Goal: Task Accomplishment & Management: Use online tool/utility

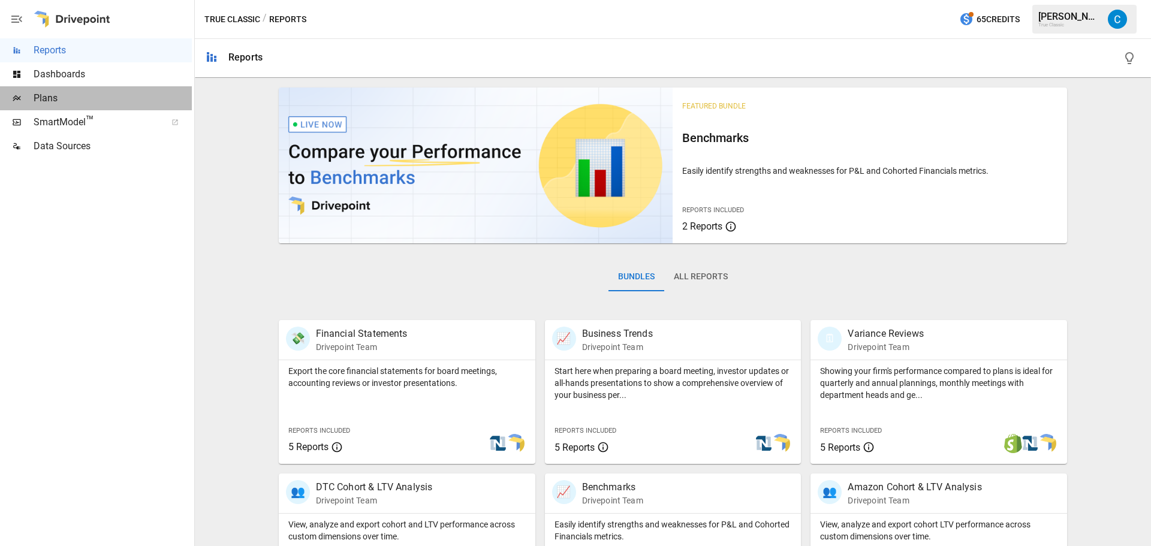
click at [136, 100] on span "Plans" at bounding box center [113, 98] width 158 height 14
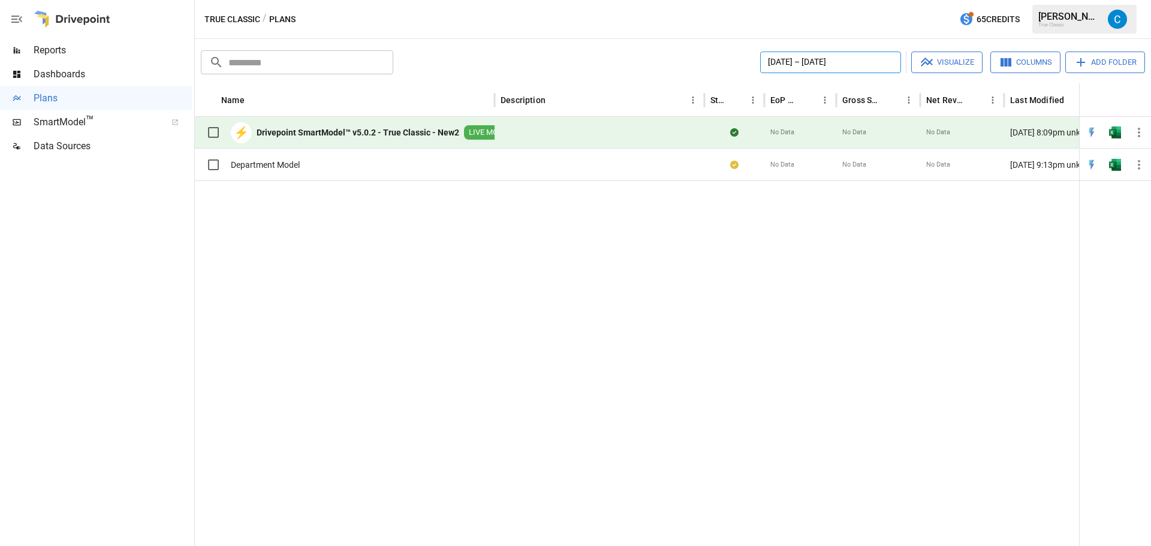
click at [795, 65] on button "[DATE] – [DATE]" at bounding box center [830, 63] width 141 height 22
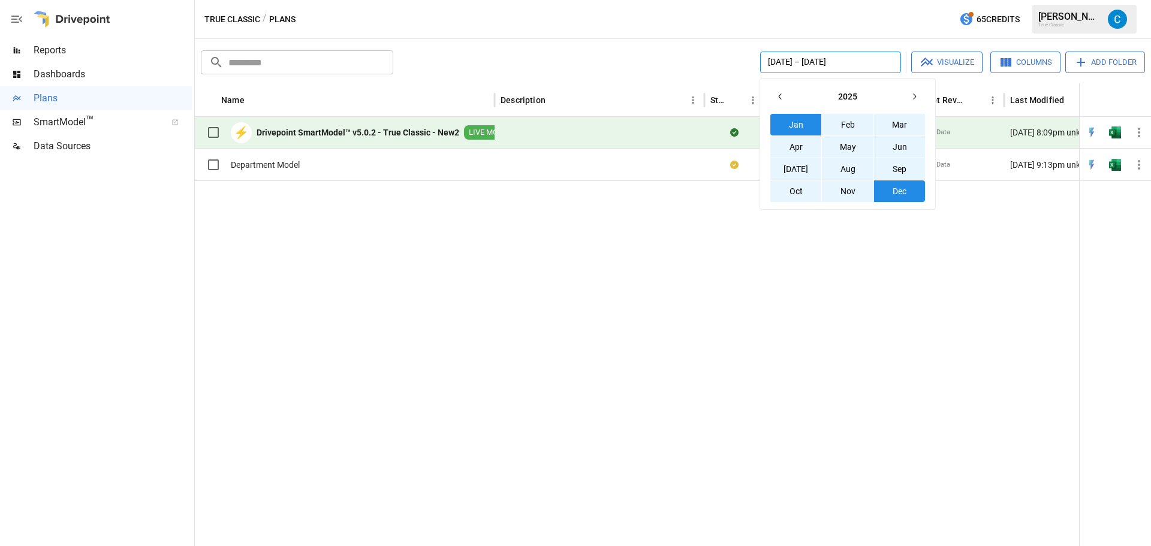
click at [795, 65] on button "[DATE] – [DATE]" at bounding box center [830, 63] width 141 height 22
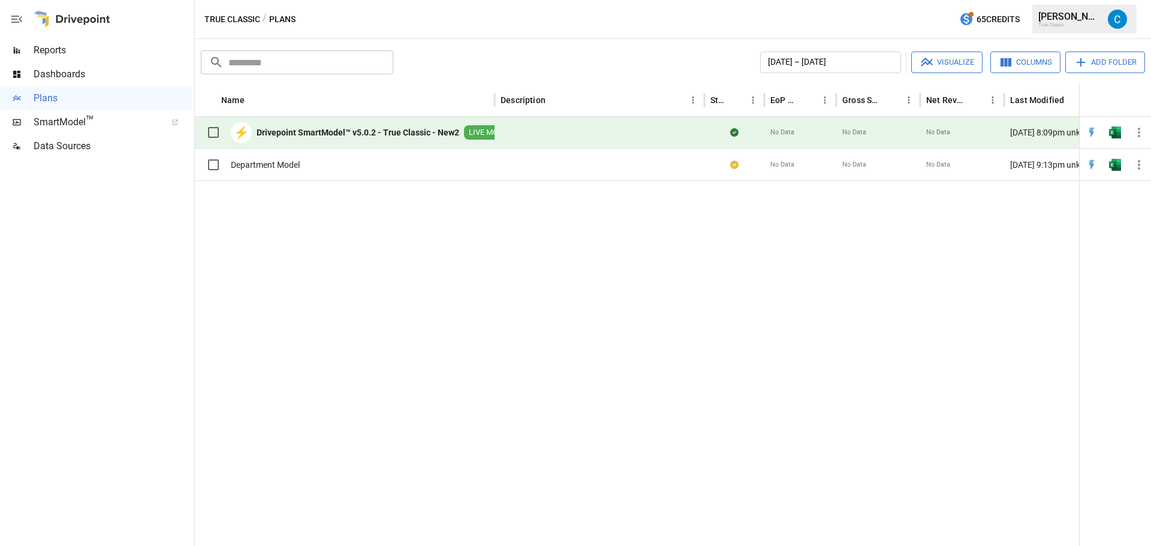
click at [706, 64] on div "[DATE] – [DATE] Visualize Columns Add Folder" at bounding box center [771, 63] width 747 height 22
click at [271, 53] on input "text" at bounding box center [310, 62] width 165 height 24
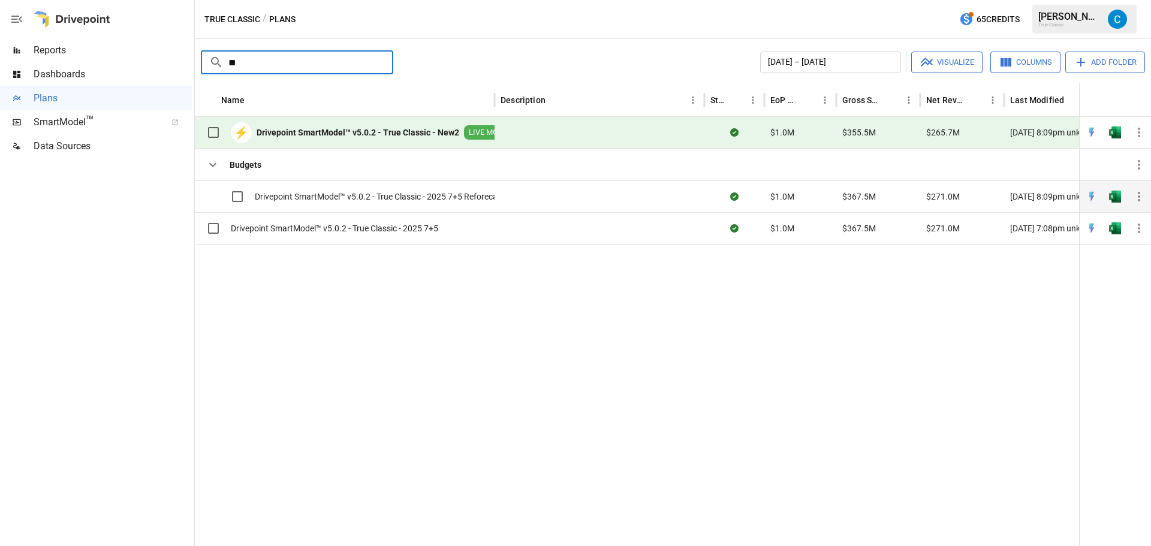
type input "**"
click at [389, 192] on span "Drivepoint SmartModel™ v5.0.2 - True Classic - 2025 7+5 Reforecast" at bounding box center [380, 197] width 250 height 12
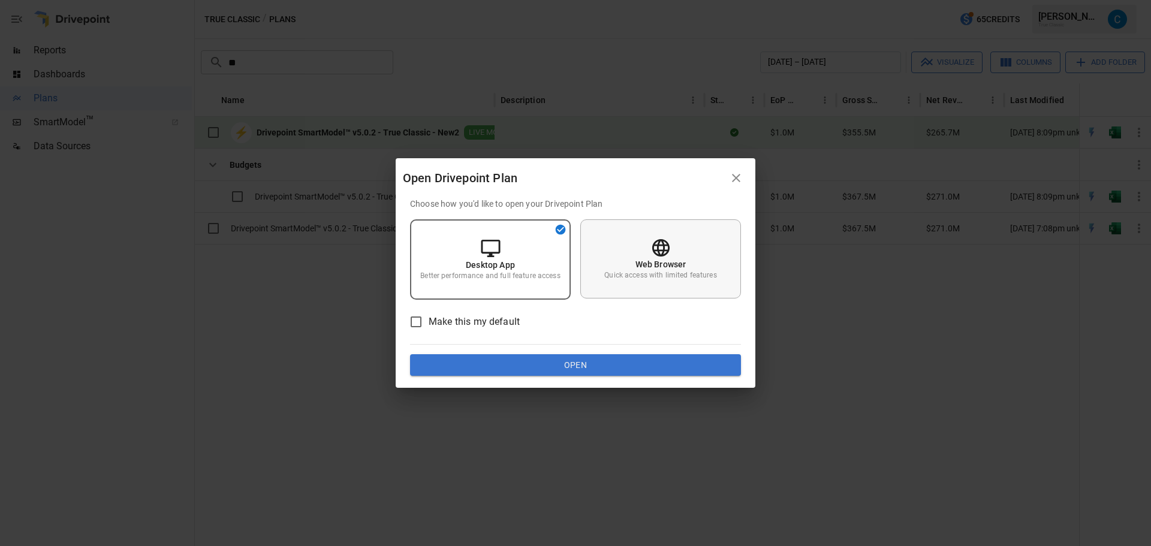
click at [653, 242] on icon at bounding box center [661, 247] width 21 height 21
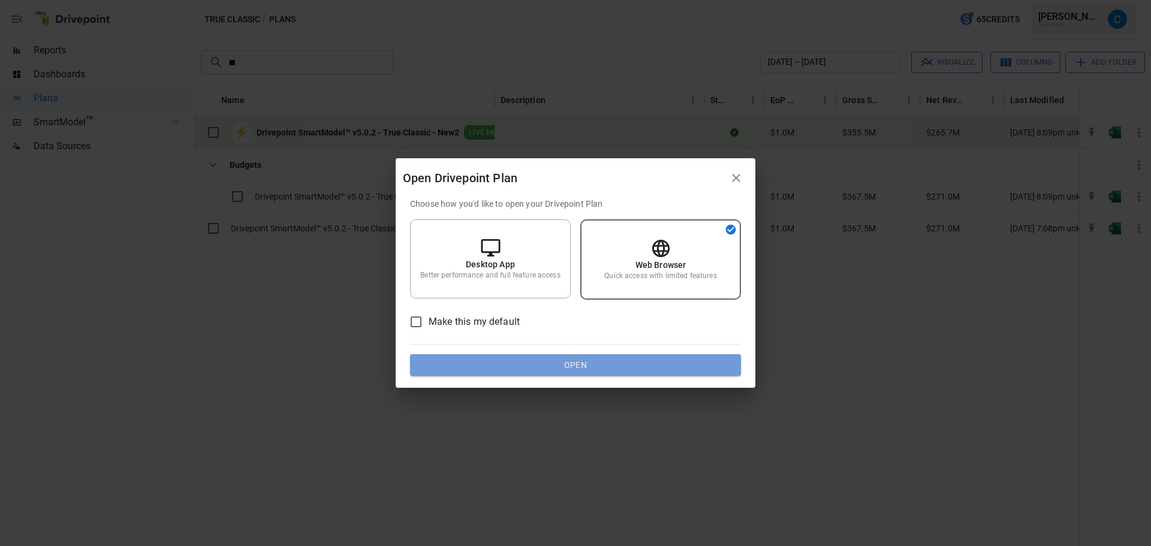
click at [658, 366] on button "Open" at bounding box center [575, 365] width 331 height 22
